Goal: Task Accomplishment & Management: Manage account settings

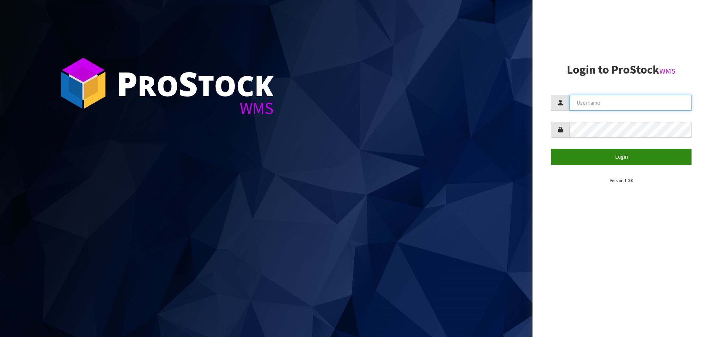
type input "[PERSON_NAME][EMAIL_ADDRESS][DOMAIN_NAME]"
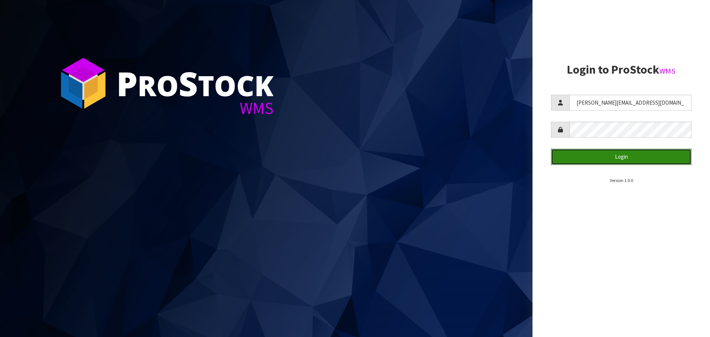
click at [634, 159] on button "Login" at bounding box center [621, 157] width 140 height 16
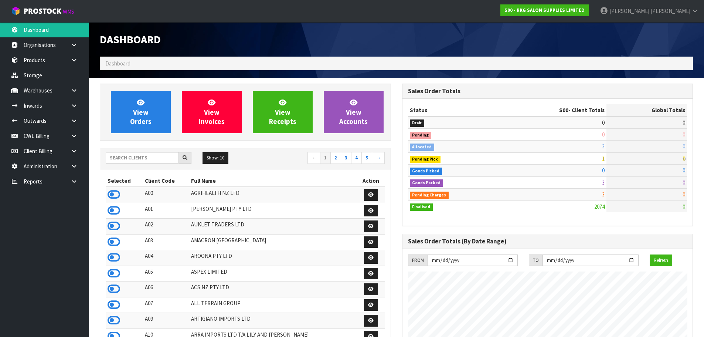
scroll to position [560, 302]
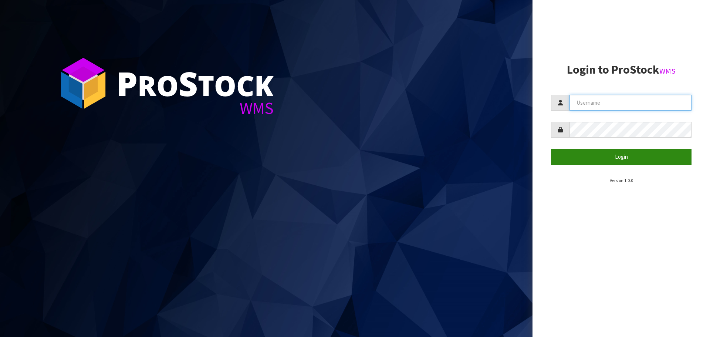
type input "[PERSON_NAME][EMAIL_ADDRESS][DOMAIN_NAME]"
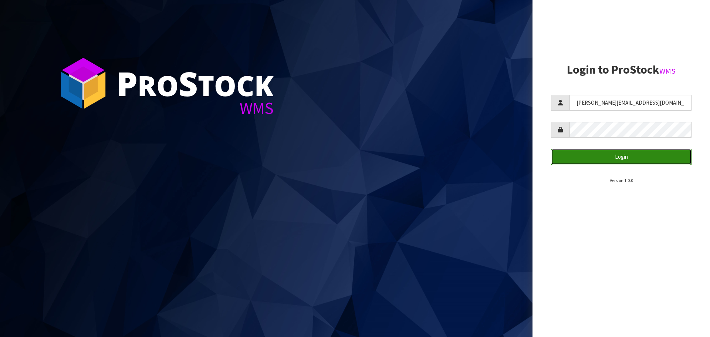
click at [611, 160] on button "Login" at bounding box center [621, 157] width 140 height 16
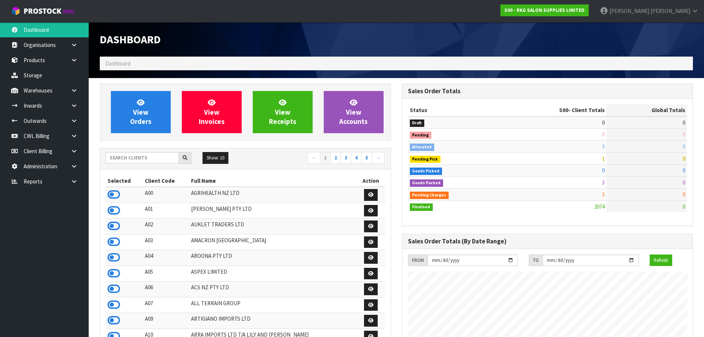
scroll to position [560, 302]
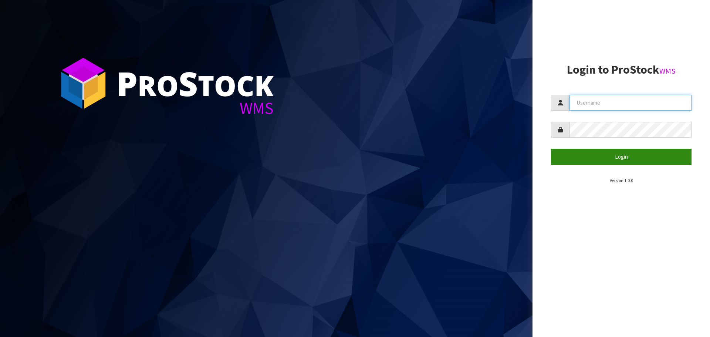
type input "[PERSON_NAME][EMAIL_ADDRESS][DOMAIN_NAME]"
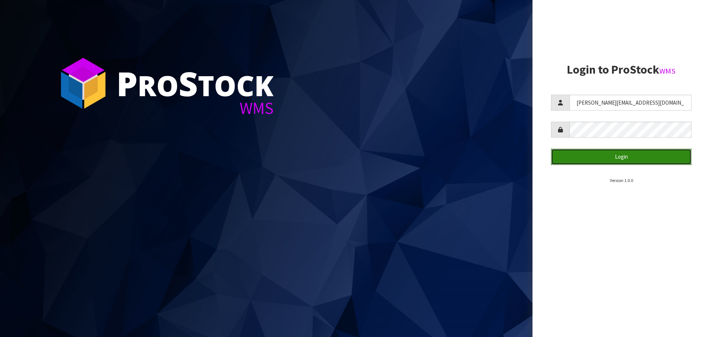
click at [600, 155] on button "Login" at bounding box center [621, 157] width 140 height 16
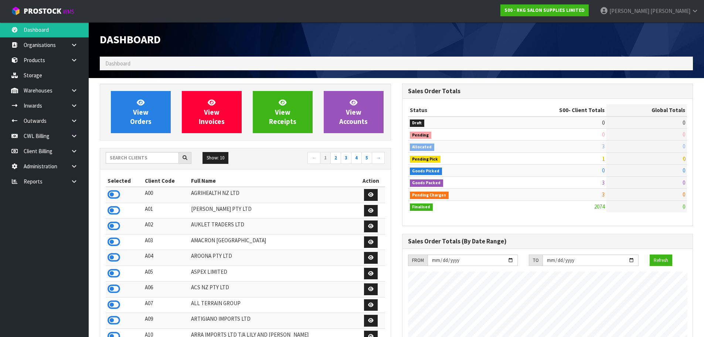
scroll to position [560, 302]
